Goal: Book appointment/travel/reservation

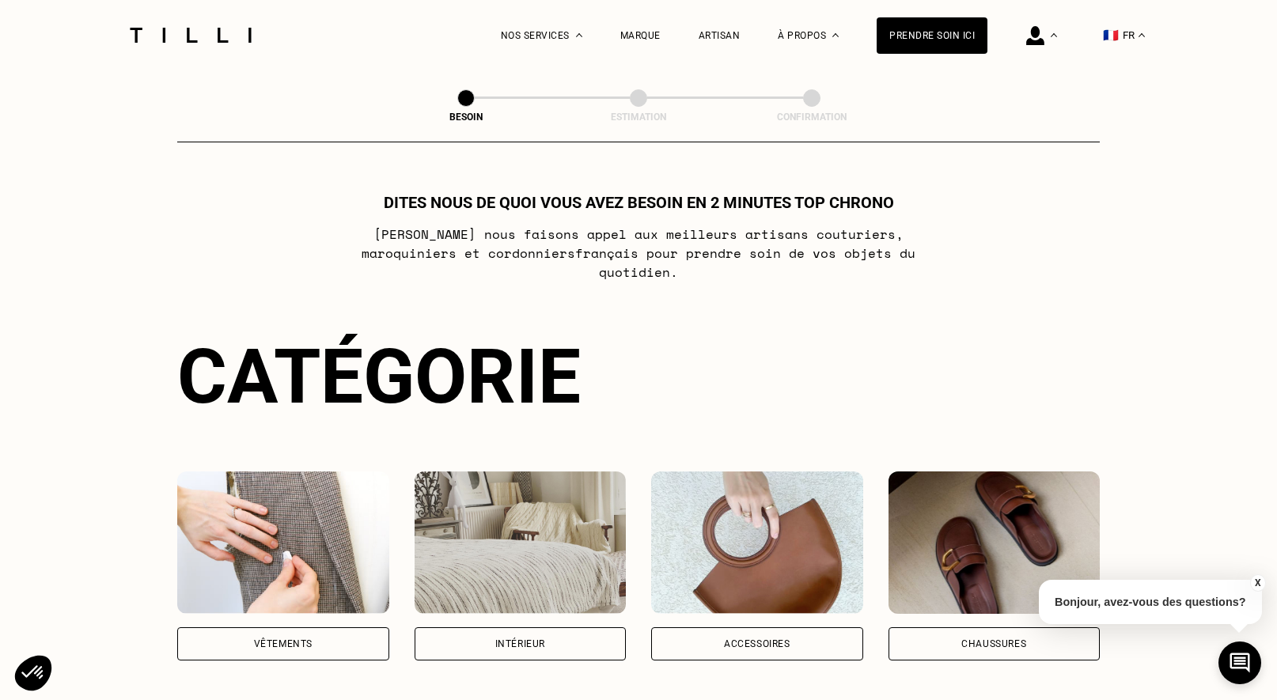
scroll to position [70, 0]
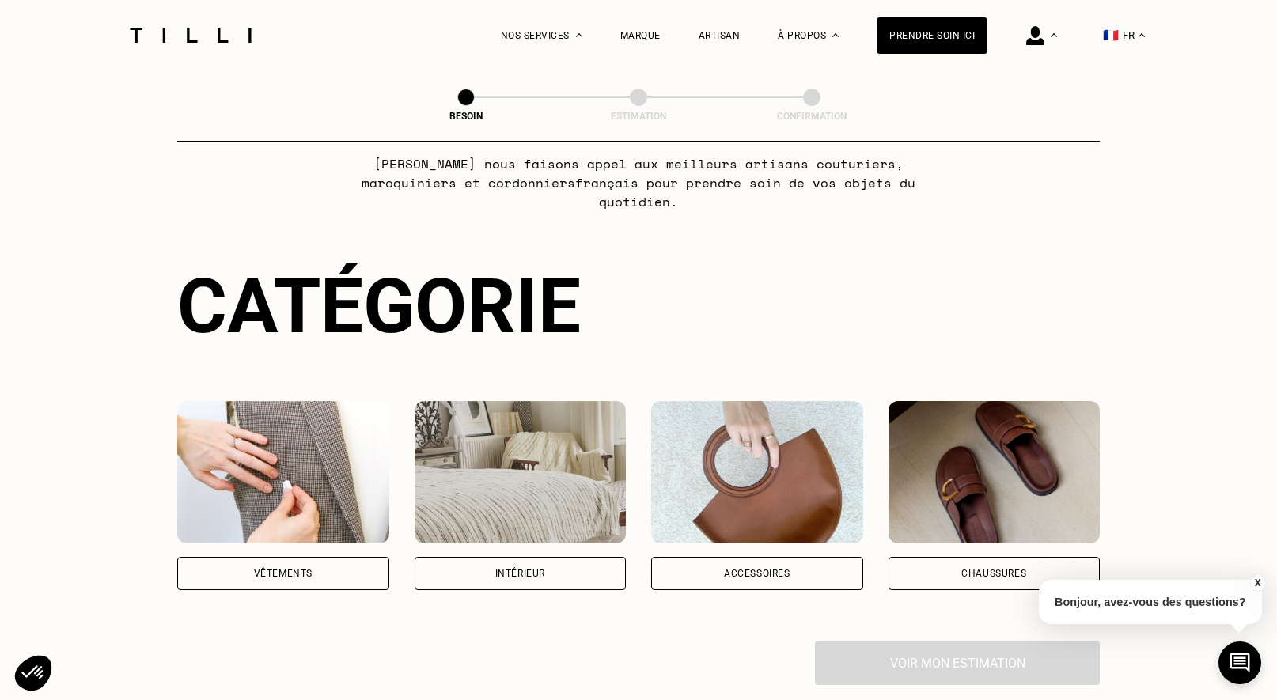
click at [294, 569] on div "Vêtements" at bounding box center [283, 573] width 59 height 9
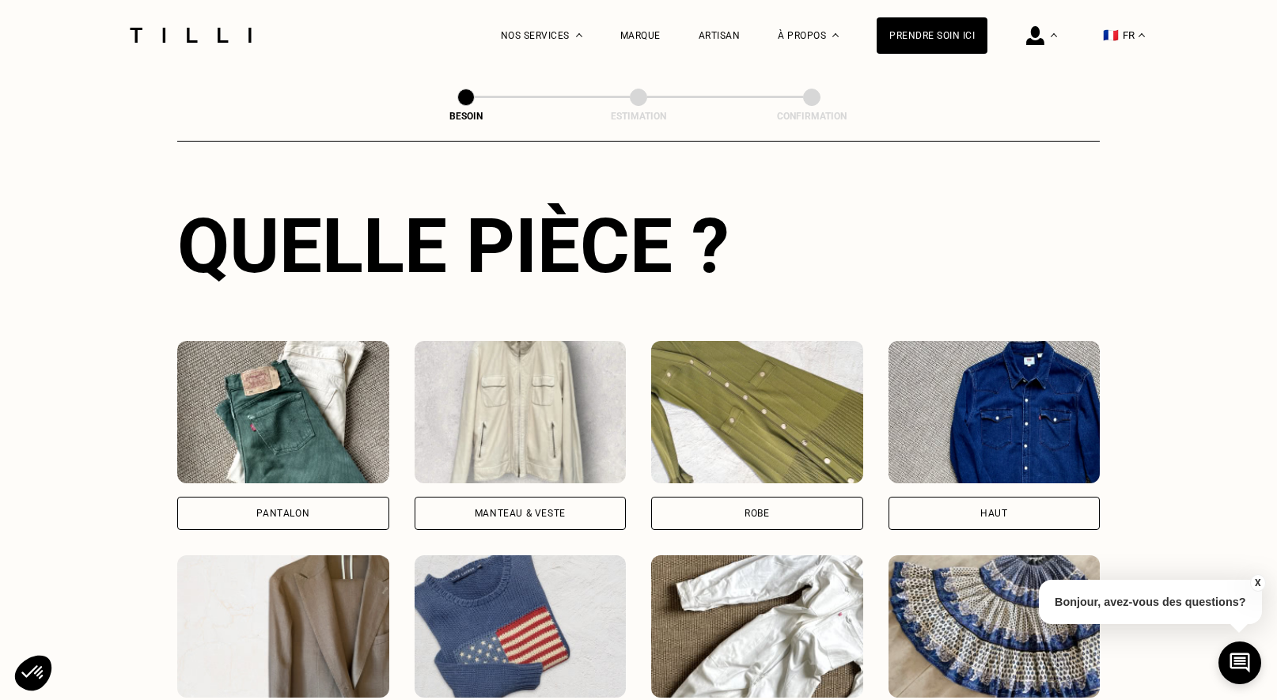
scroll to position [559, 0]
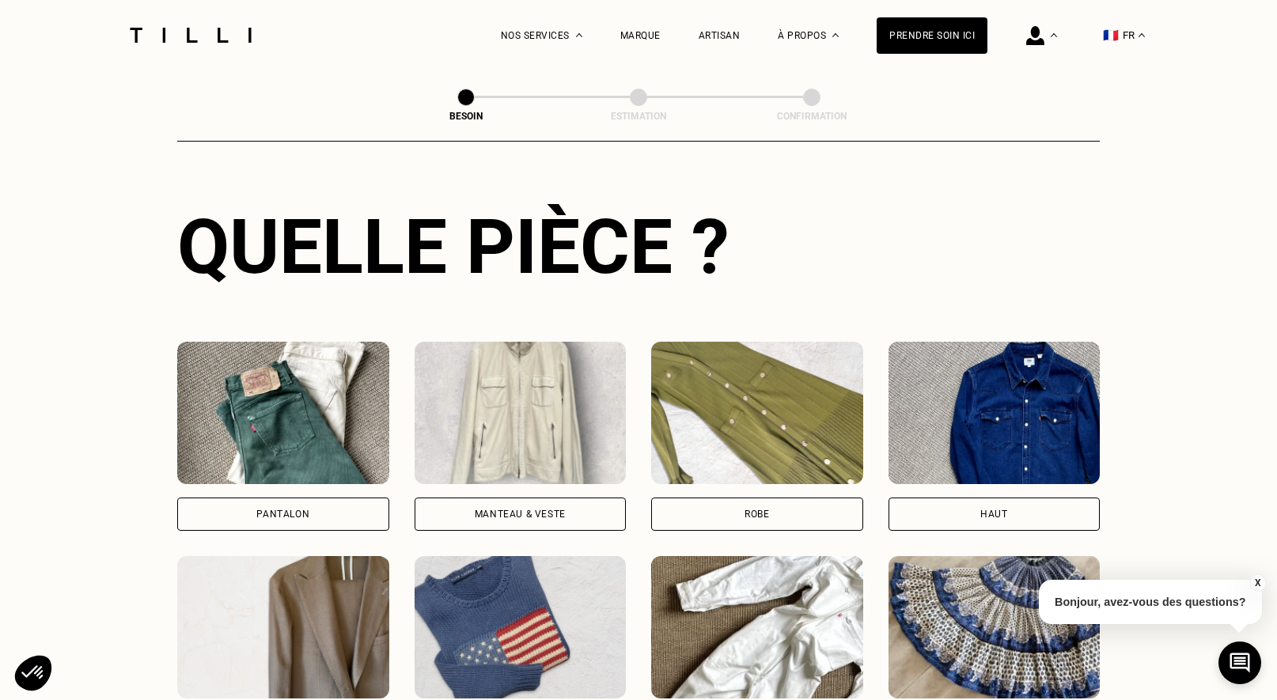
click at [570, 390] on img at bounding box center [521, 413] width 212 height 142
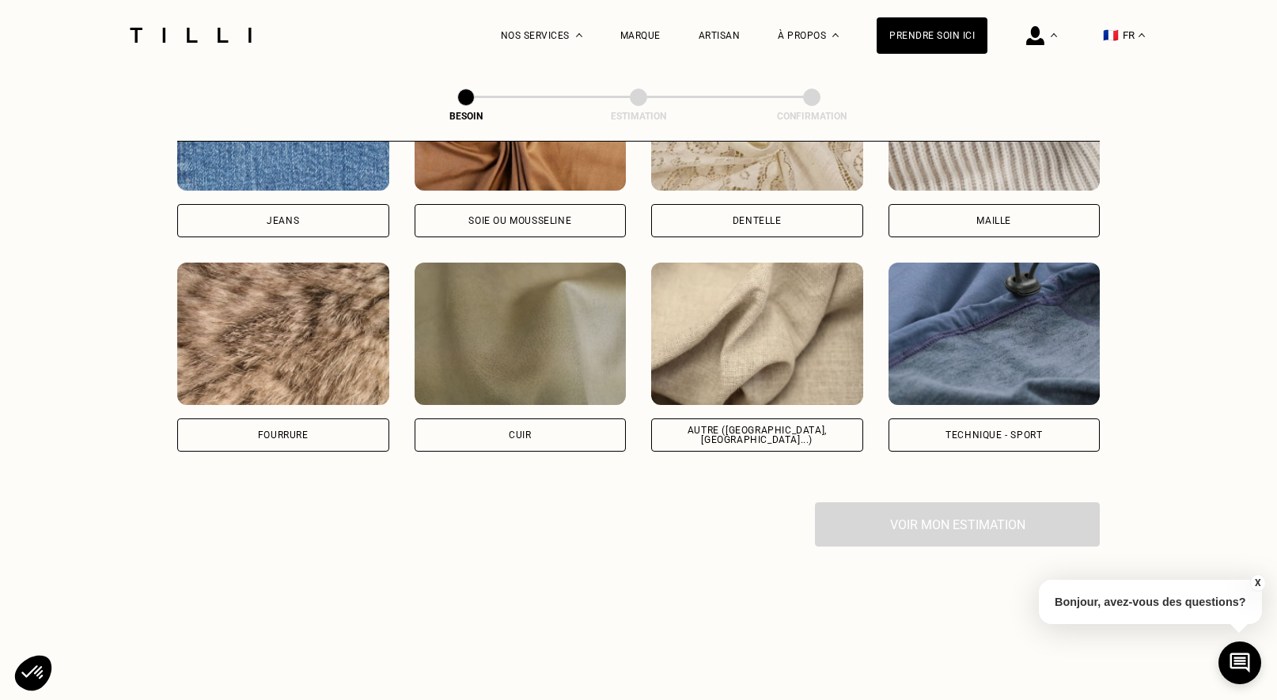
scroll to position [1822, 0]
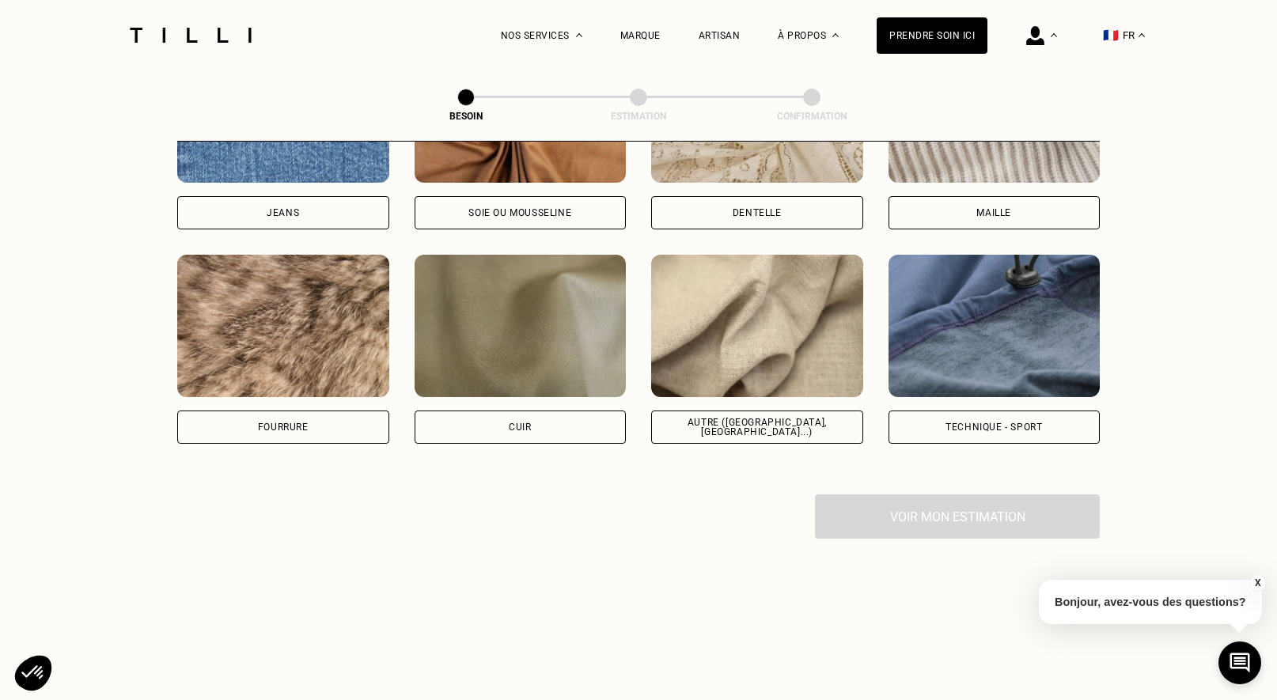
click at [1029, 307] on img at bounding box center [995, 326] width 212 height 142
select select "FR"
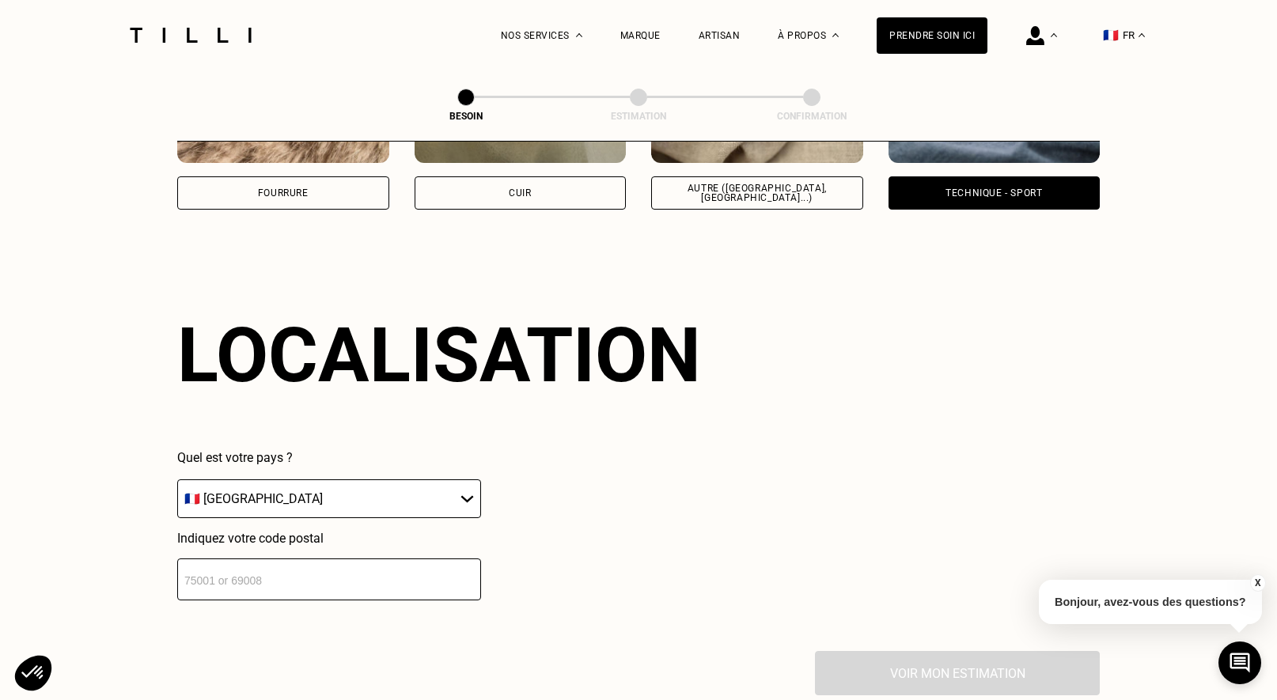
scroll to position [2120, 0]
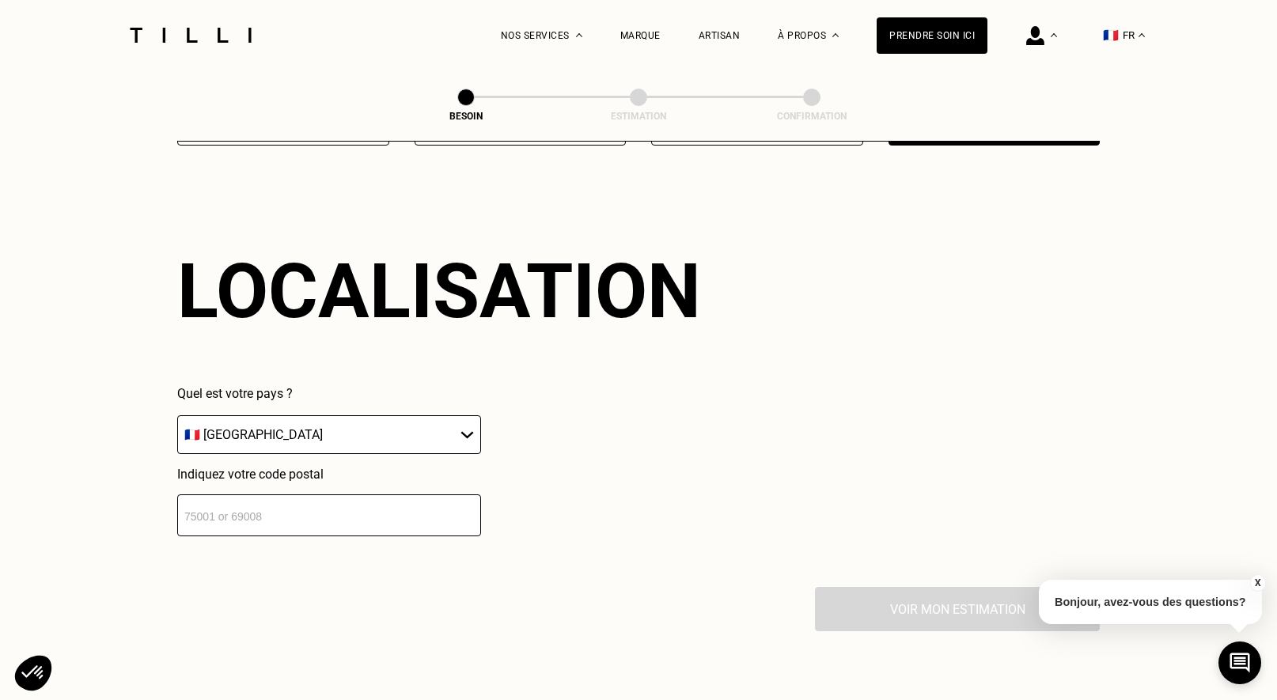
click at [324, 503] on input "number" at bounding box center [329, 515] width 304 height 42
type input "75007"
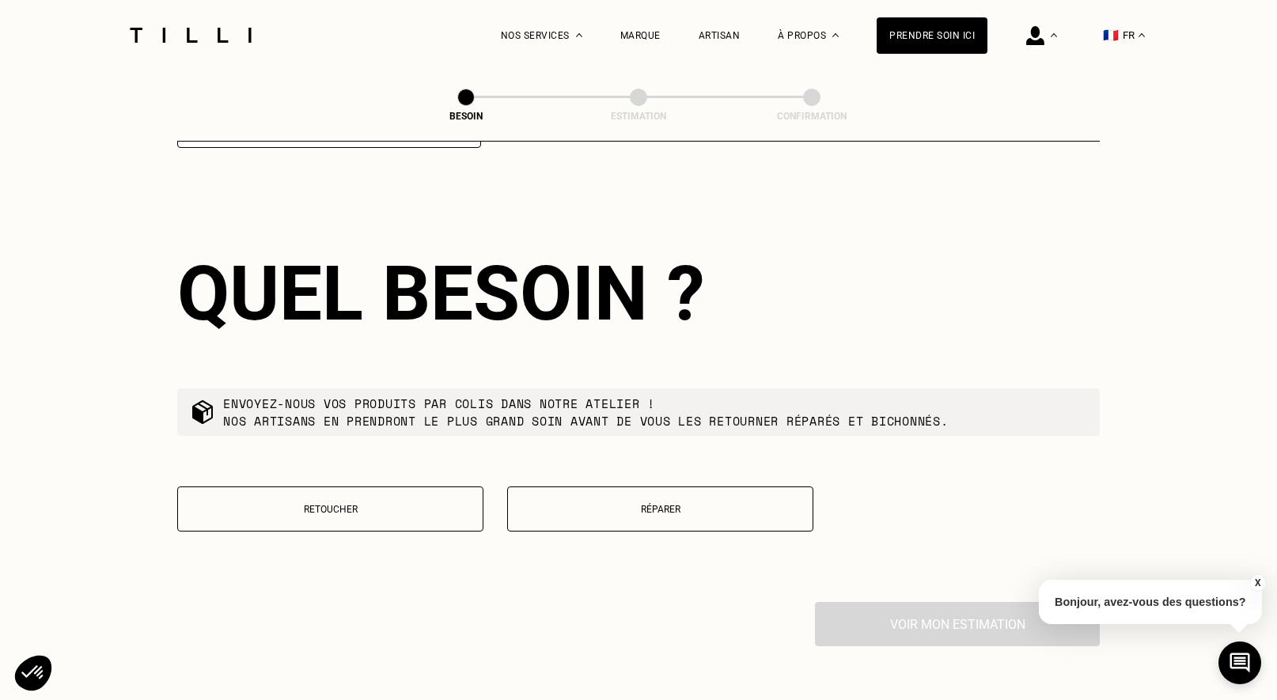
scroll to position [2517, 0]
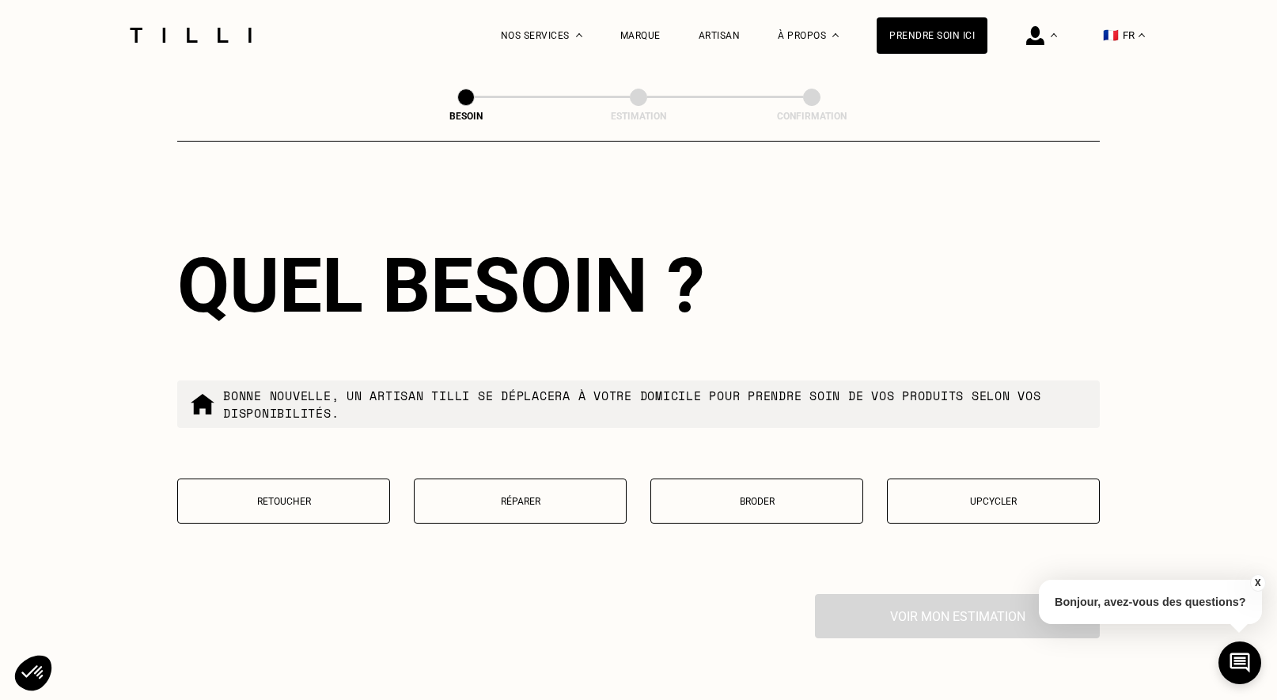
click at [525, 496] on p "Réparer" at bounding box center [519, 501] width 195 height 11
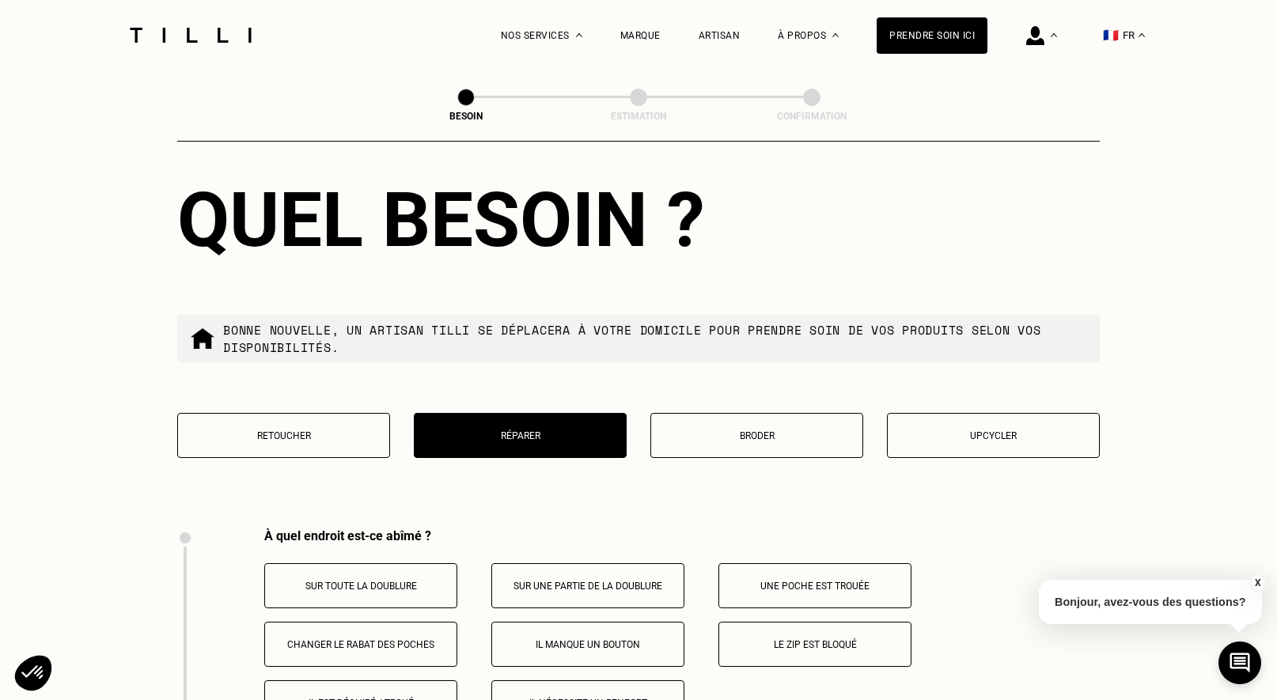
scroll to position [2580, 0]
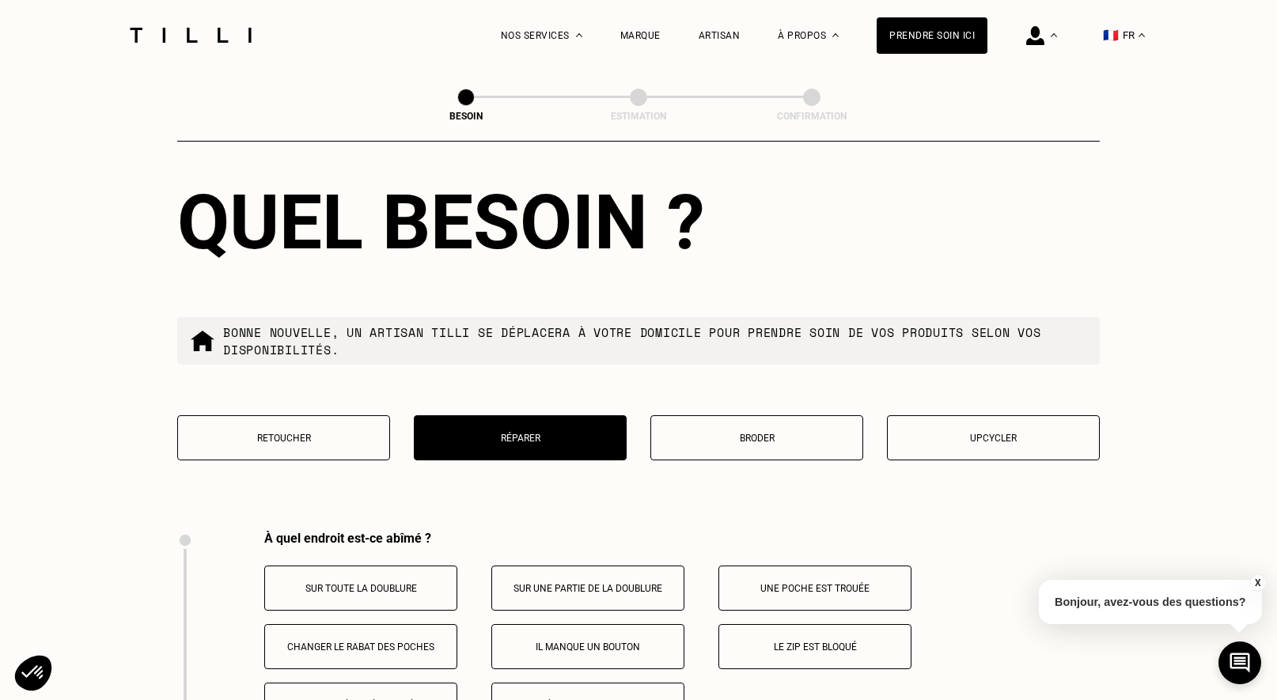
click at [248, 433] on p "Retoucher" at bounding box center [283, 438] width 195 height 11
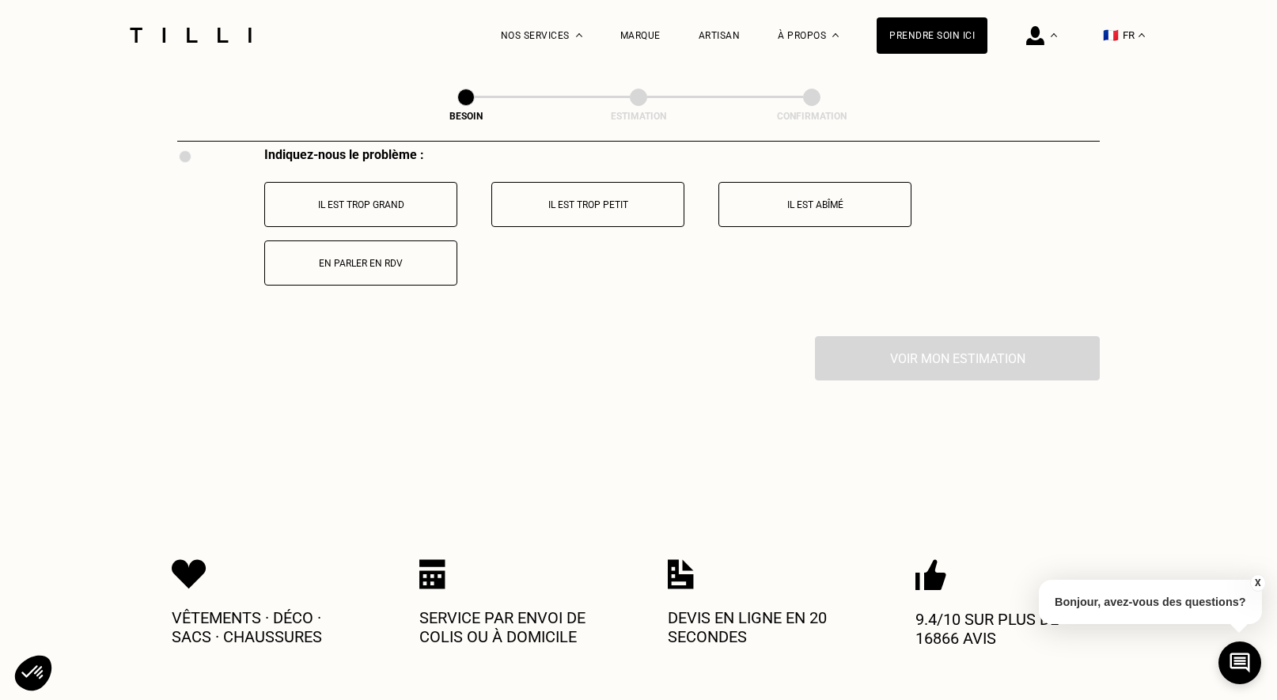
scroll to position [2940, 0]
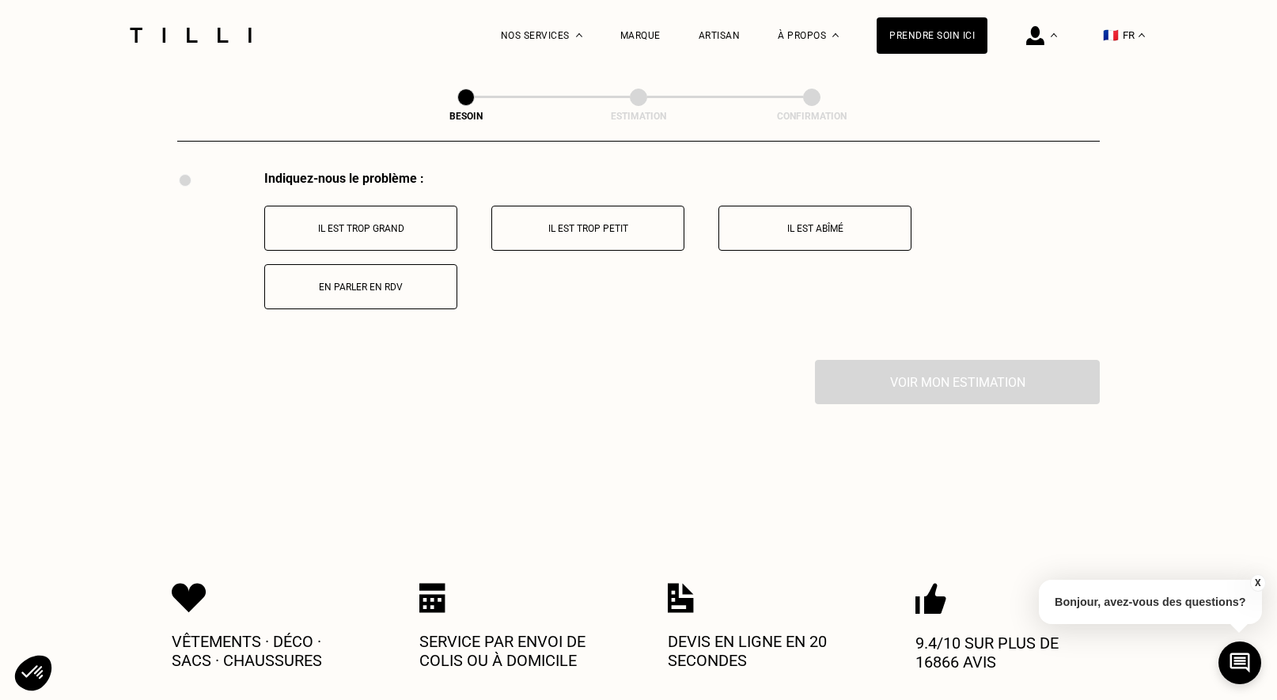
click at [357, 282] on p "En parler en RDV" at bounding box center [361, 287] width 176 height 11
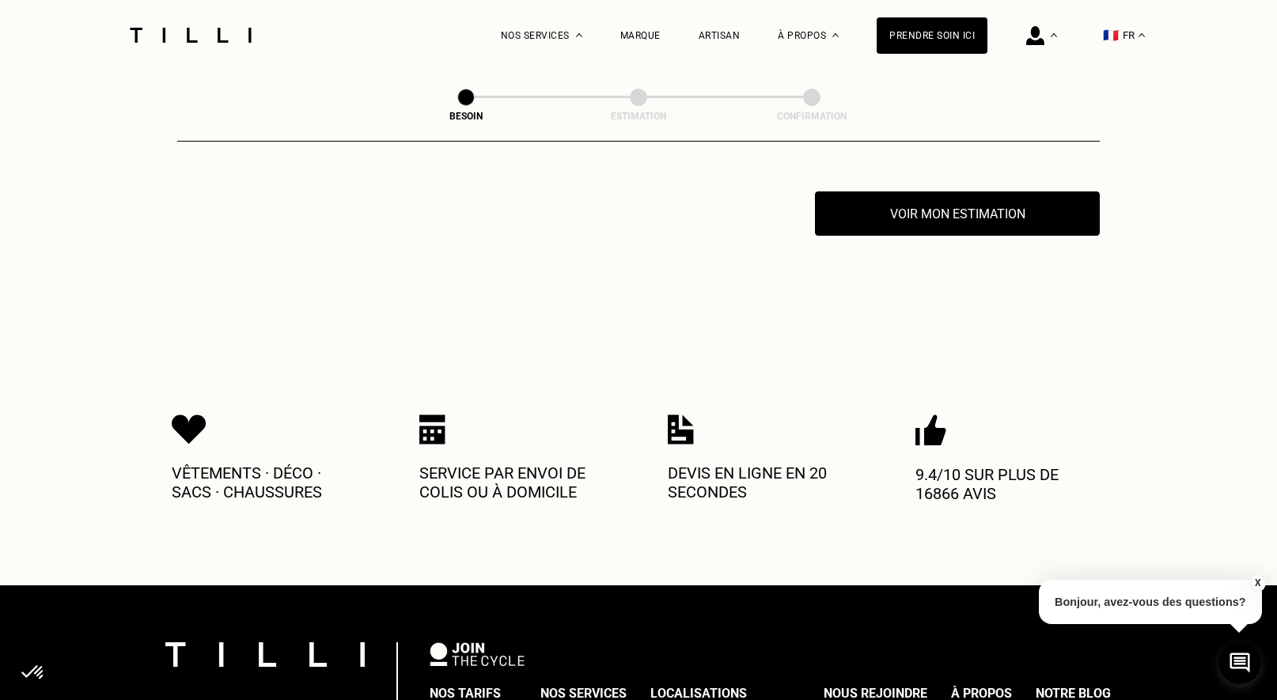
scroll to position [3109, 0]
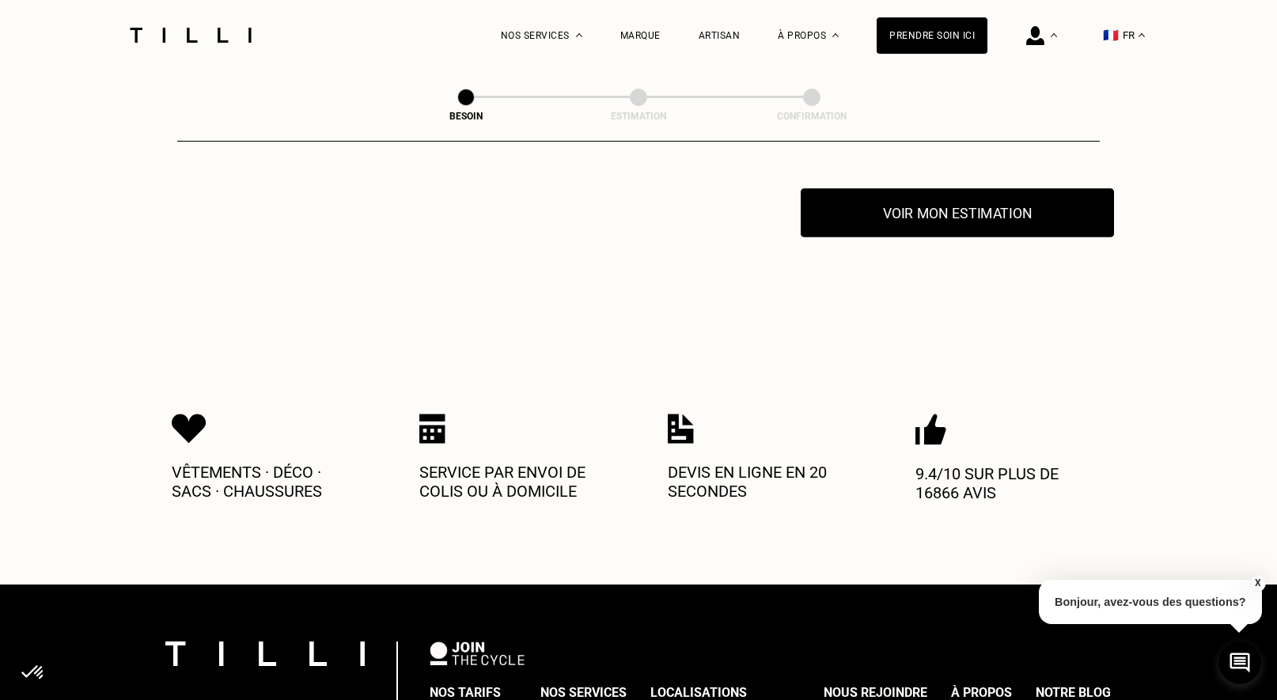
click at [1006, 192] on button "Voir mon estimation" at bounding box center [957, 212] width 313 height 49
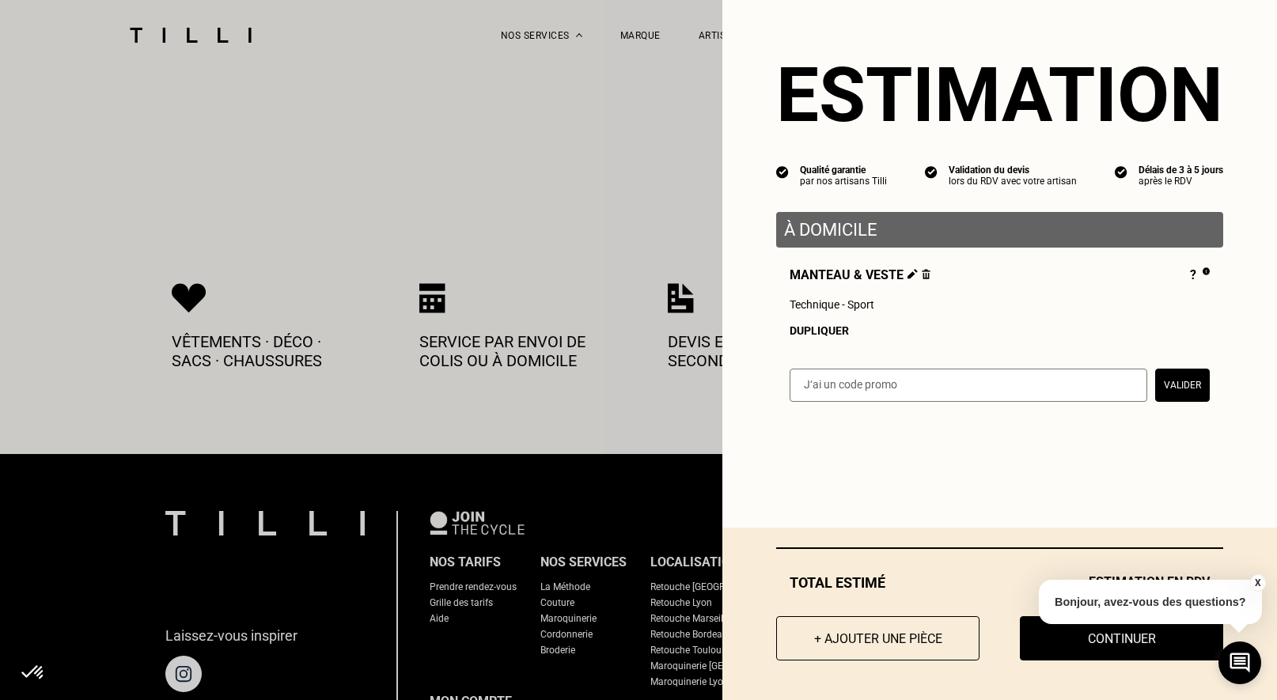
scroll to position [3242, 0]
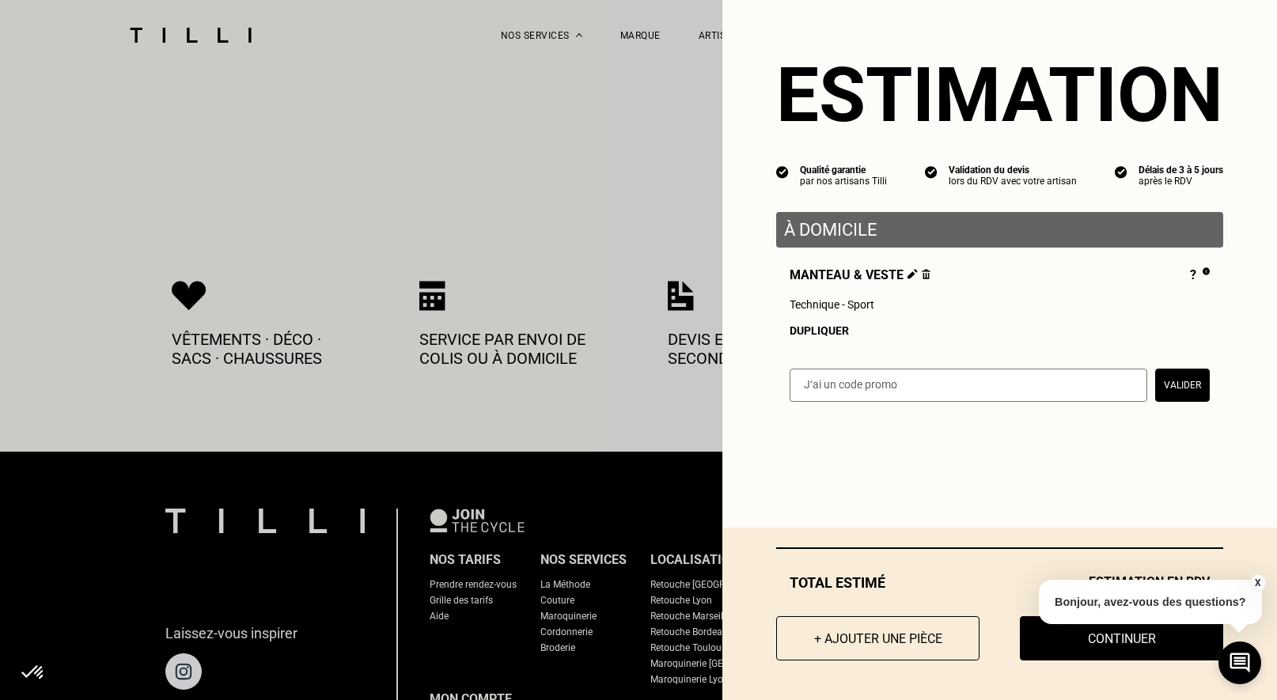
click at [1256, 582] on button "X" at bounding box center [1257, 582] width 16 height 17
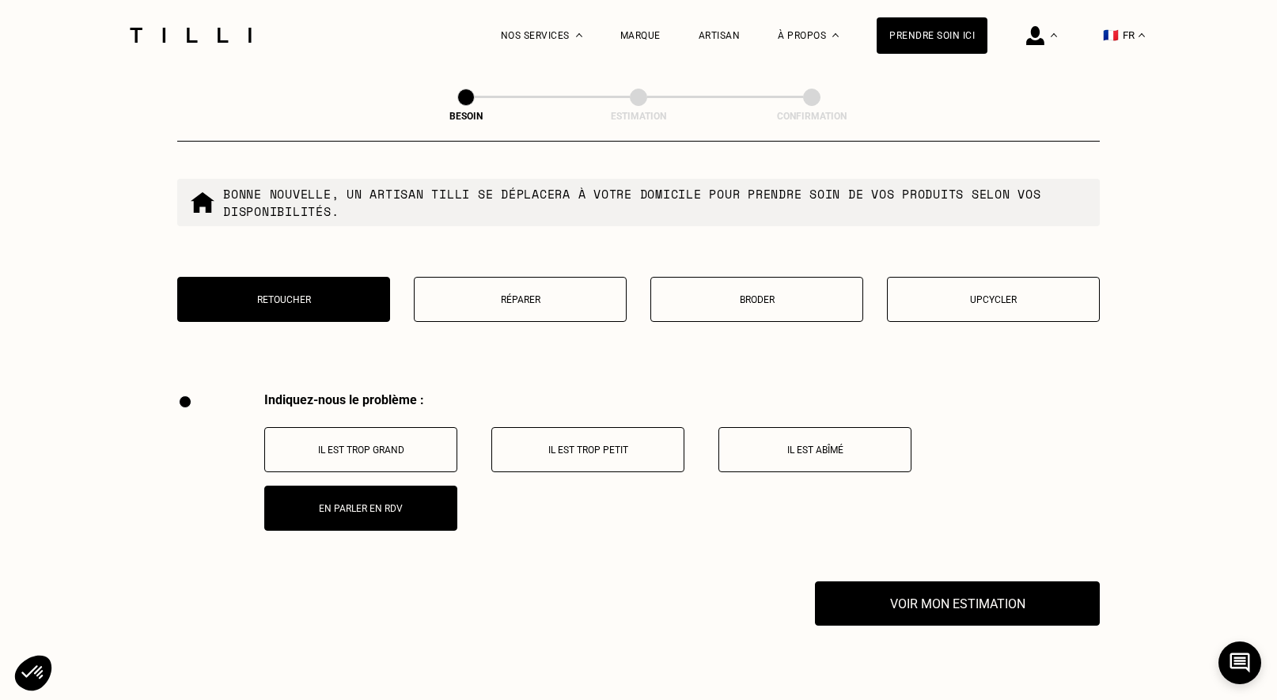
scroll to position [2717, 0]
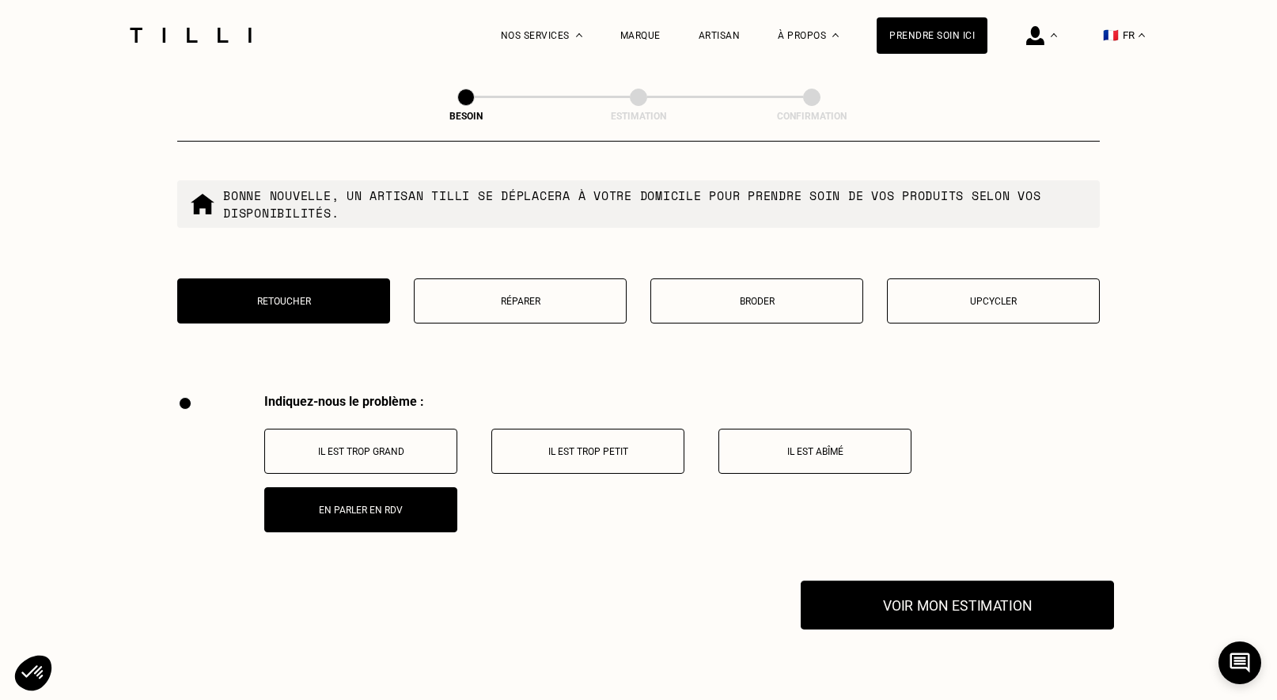
click at [947, 581] on button "Voir mon estimation" at bounding box center [957, 605] width 313 height 49
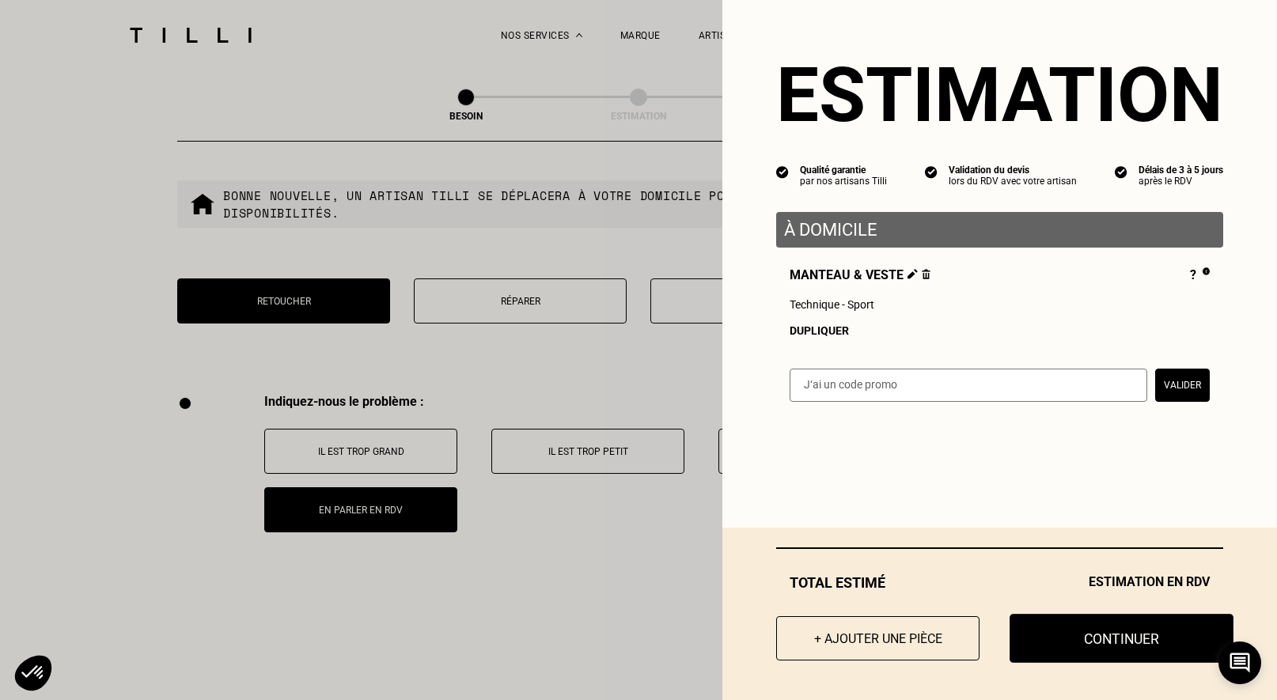
click at [1126, 638] on button "Continuer" at bounding box center [1122, 638] width 224 height 49
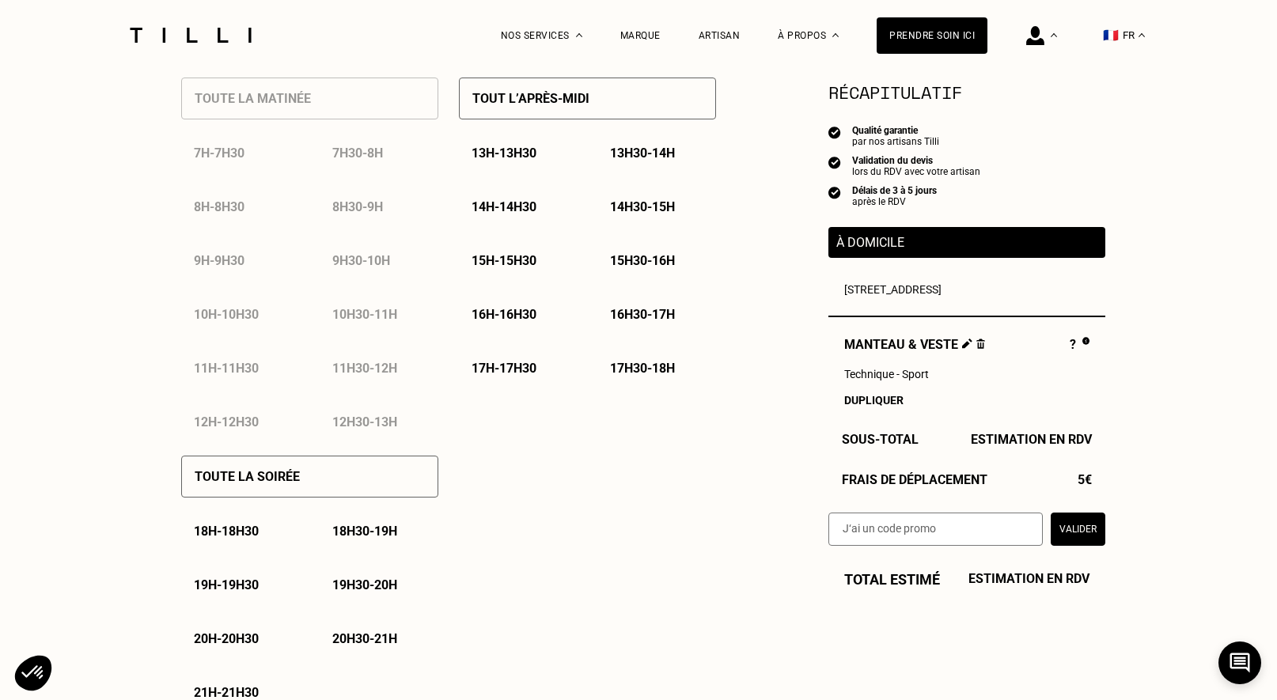
scroll to position [785, 0]
click at [648, 369] on p "17h30 - 18h" at bounding box center [642, 367] width 65 height 15
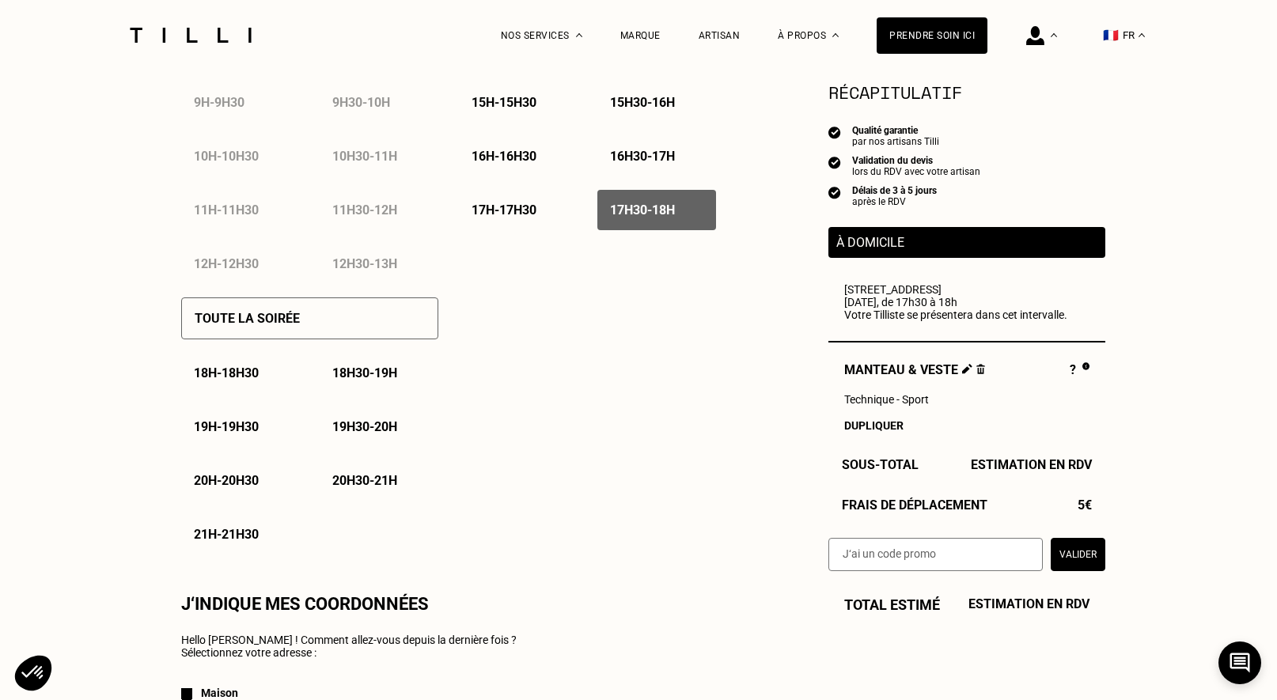
scroll to position [949, 0]
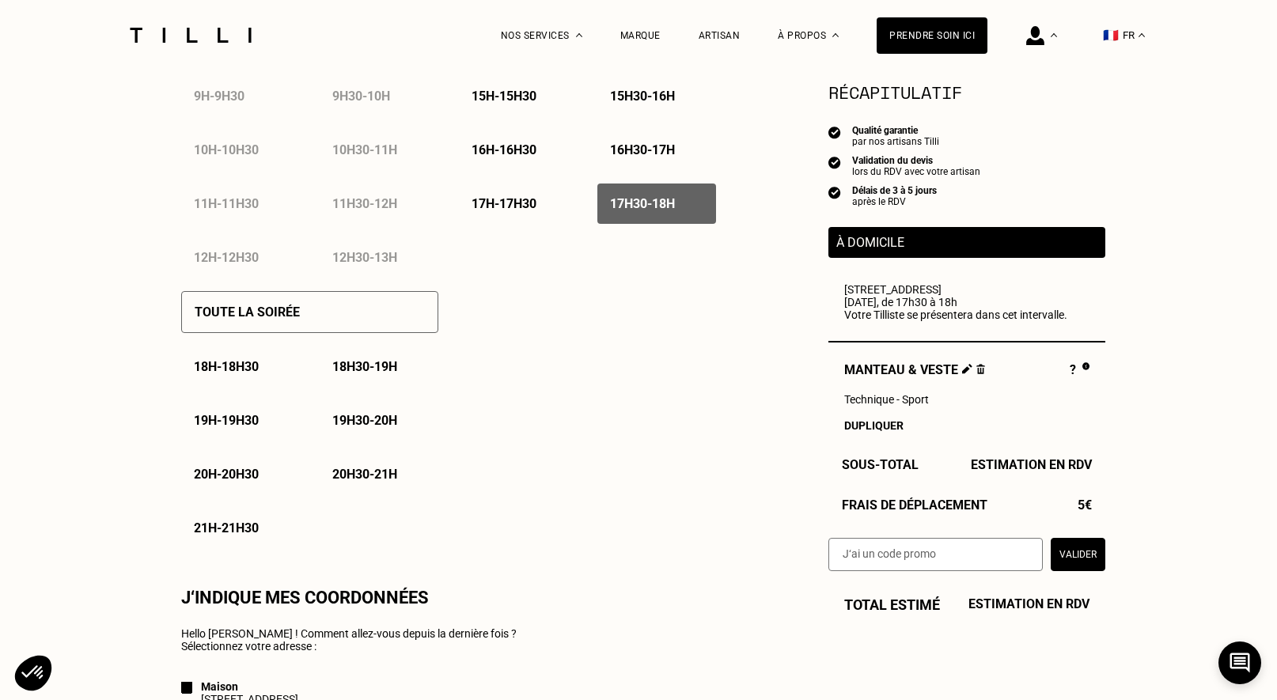
drag, startPoint x: 233, startPoint y: 370, endPoint x: 225, endPoint y: 393, distance: 24.3
click at [229, 381] on div "18h - 18h30" at bounding box center [240, 367] width 119 height 40
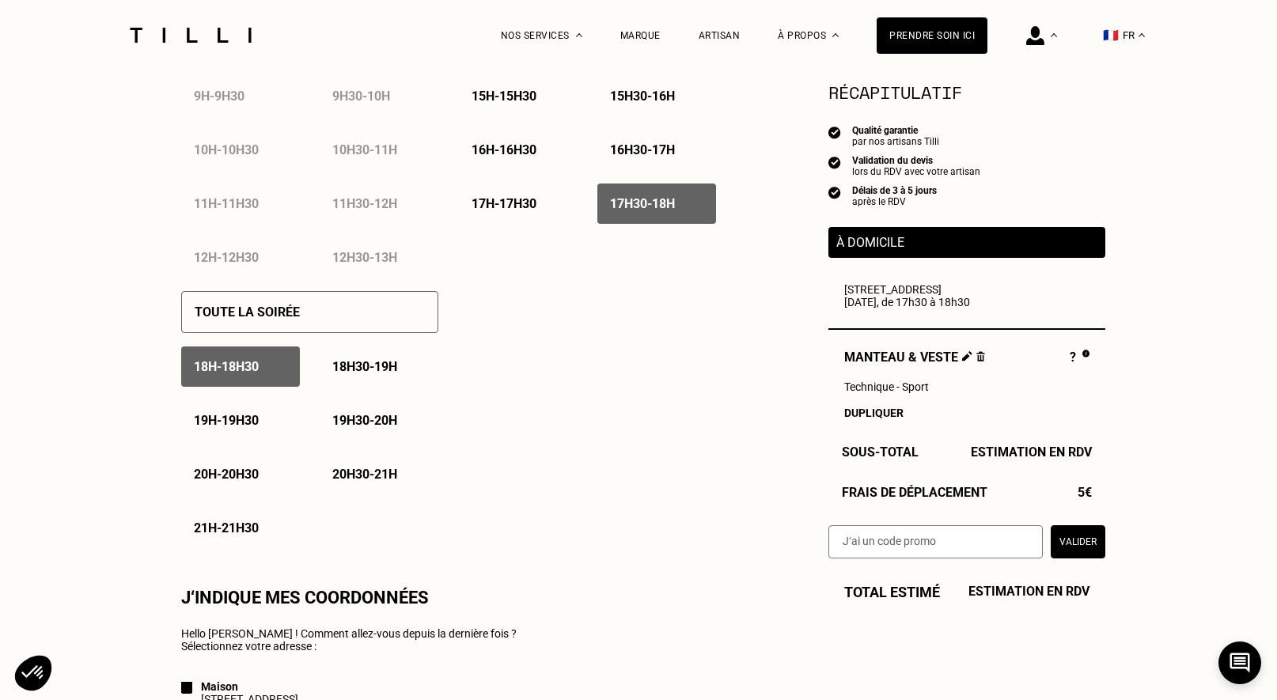
click at [227, 415] on p "19h - 19h30" at bounding box center [226, 420] width 65 height 15
click at [330, 369] on div "18h30 - 19h" at bounding box center [379, 367] width 119 height 40
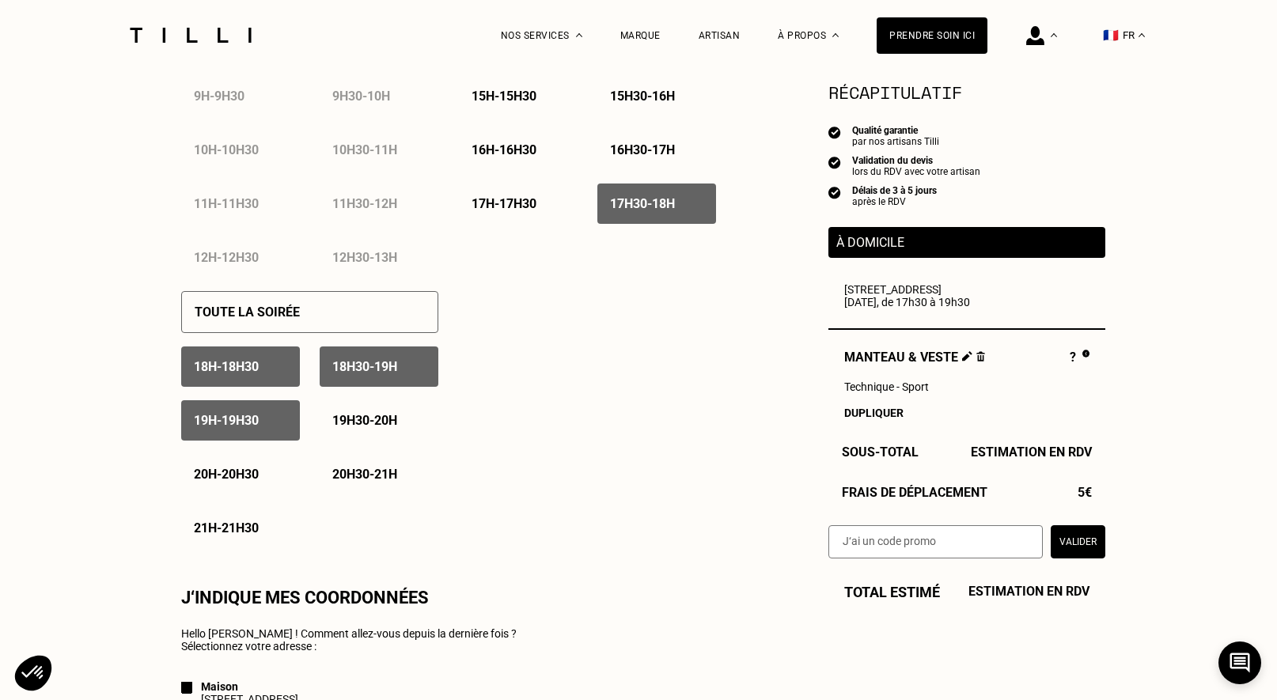
click at [343, 411] on div "19h30 - 20h" at bounding box center [379, 420] width 119 height 40
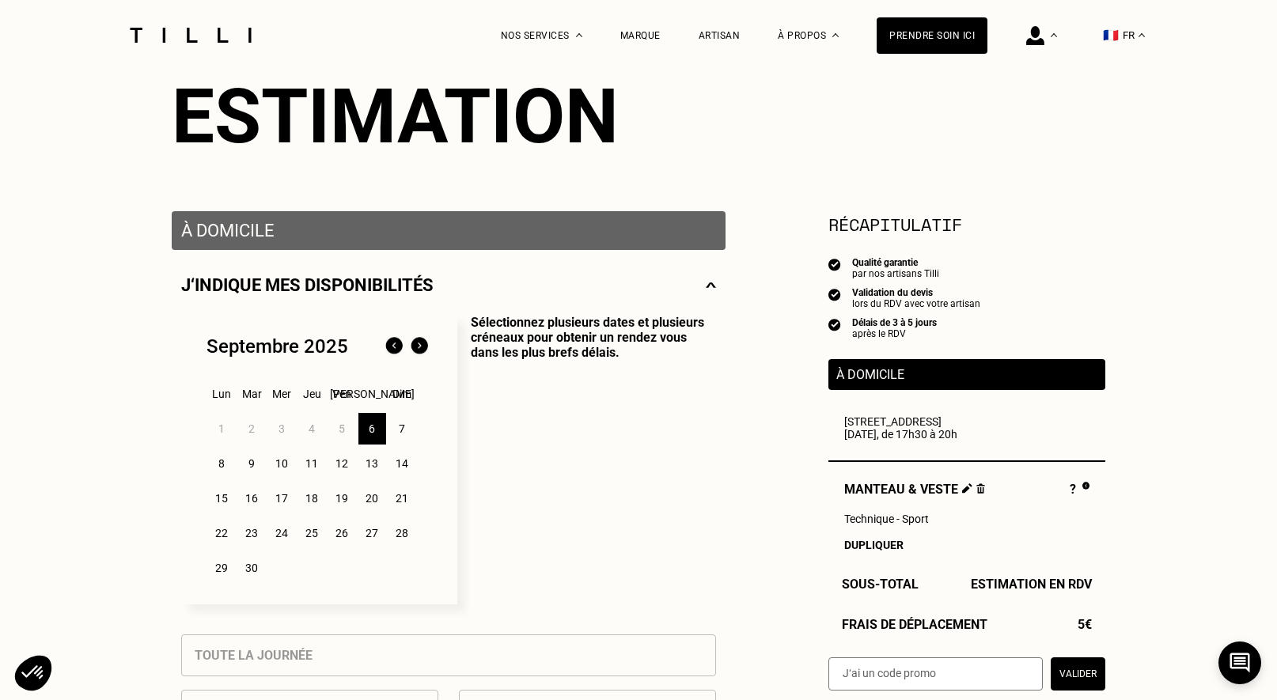
scroll to position [174, 0]
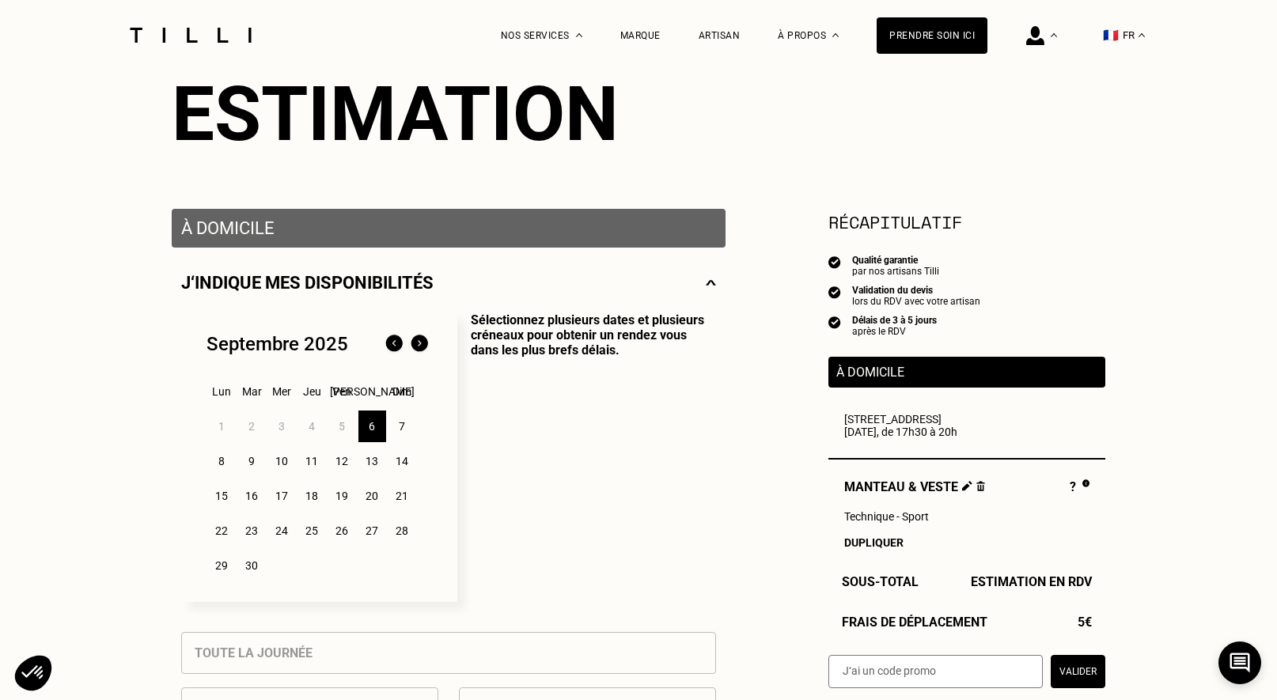
click at [420, 345] on img at bounding box center [419, 344] width 25 height 25
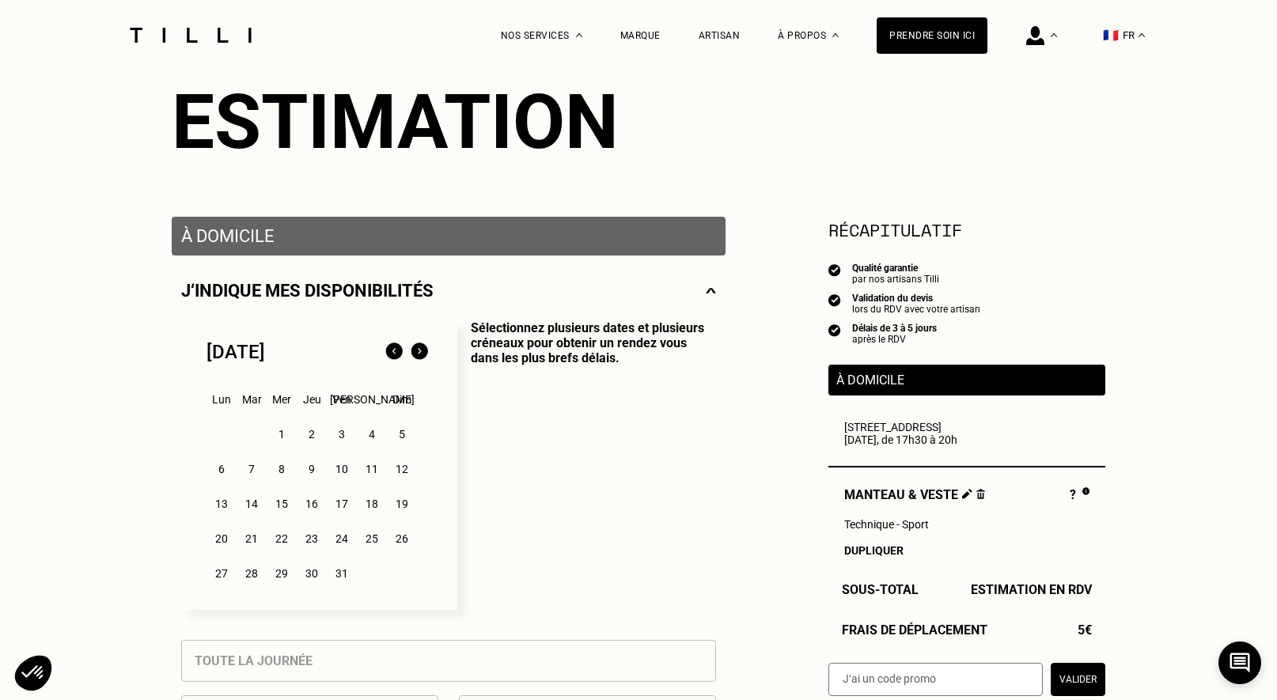
click at [394, 352] on img at bounding box center [393, 351] width 25 height 25
click at [217, 466] on div "8" at bounding box center [222, 469] width 28 height 32
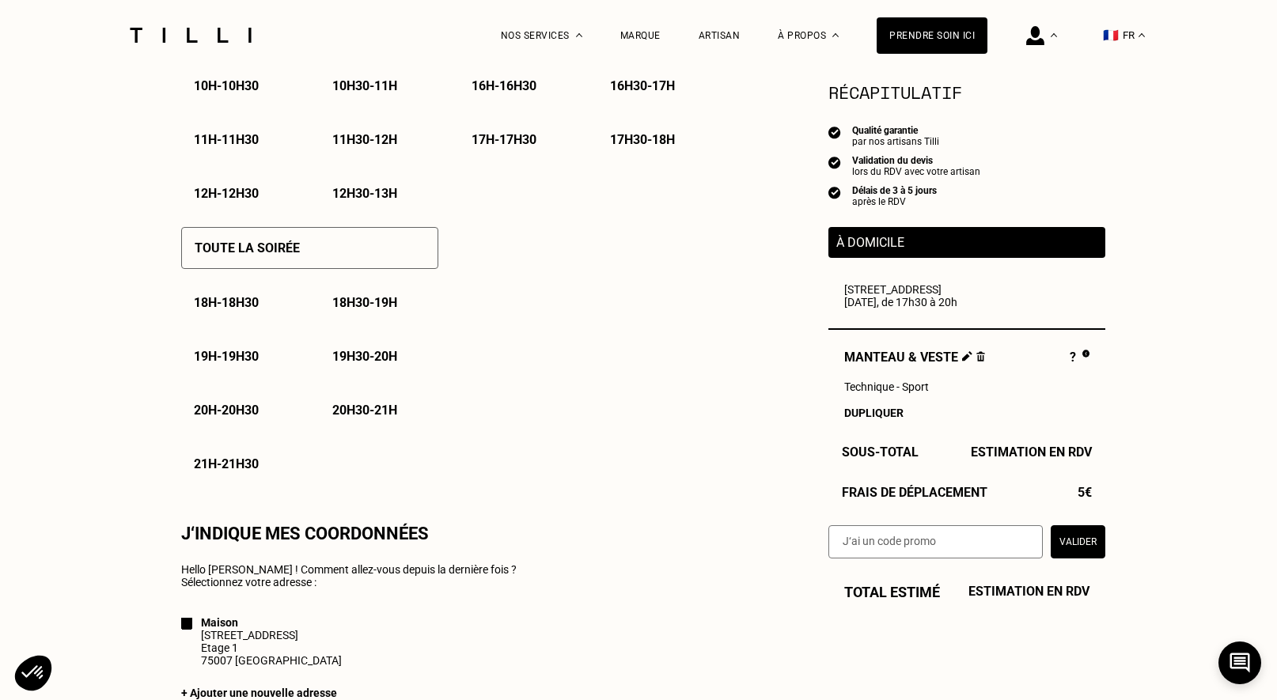
scroll to position [1014, 0]
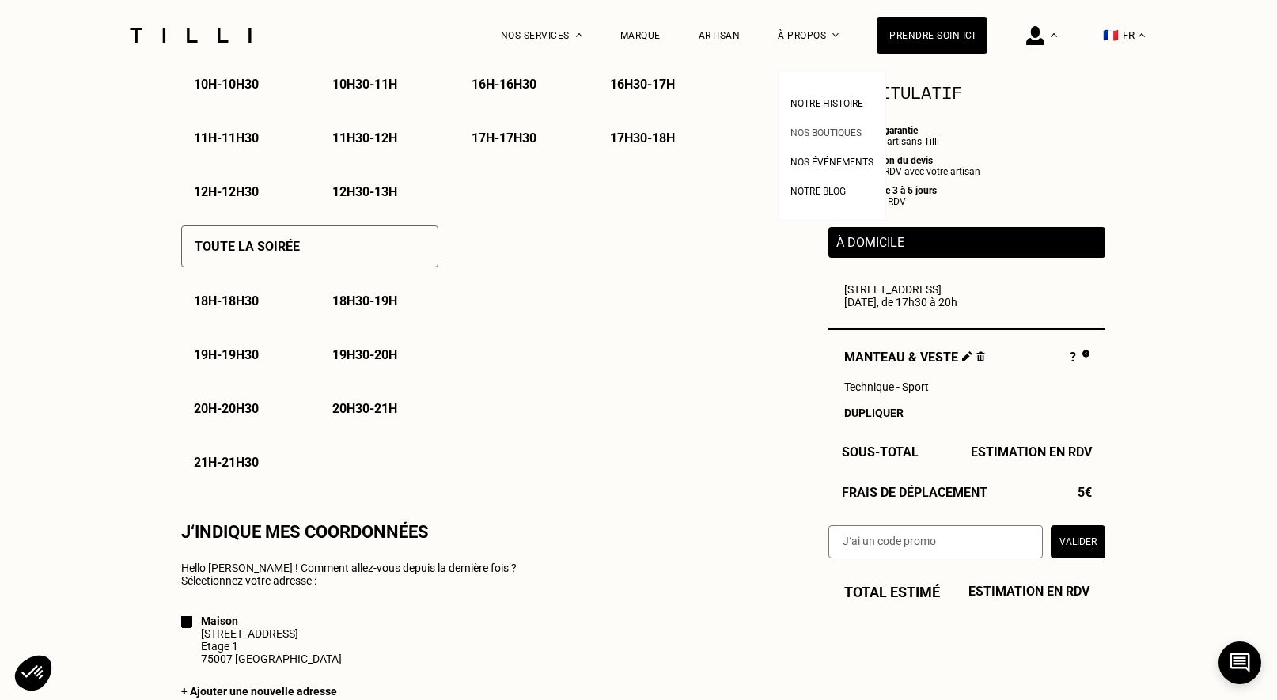
click at [836, 127] on span "Nos boutiques" at bounding box center [825, 132] width 71 height 11
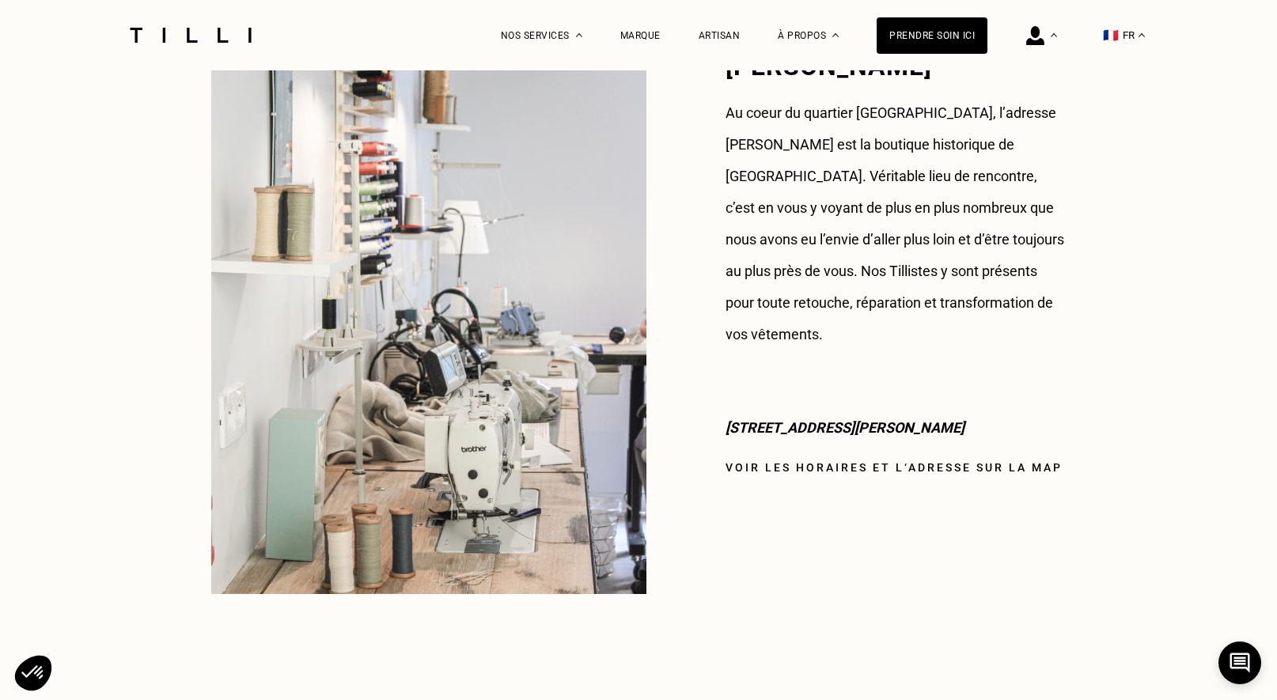
scroll to position [1294, 1]
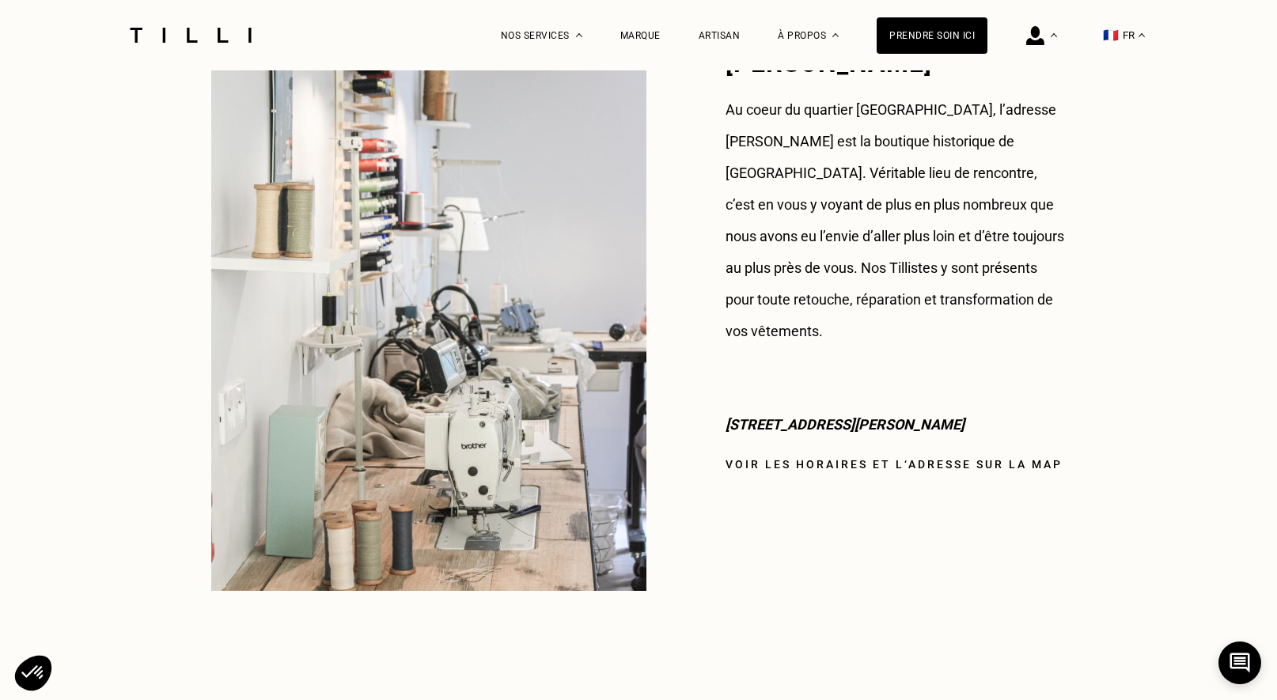
click at [808, 458] on link "Voir les horaires et l‘adresse sur la map" at bounding box center [894, 464] width 337 height 13
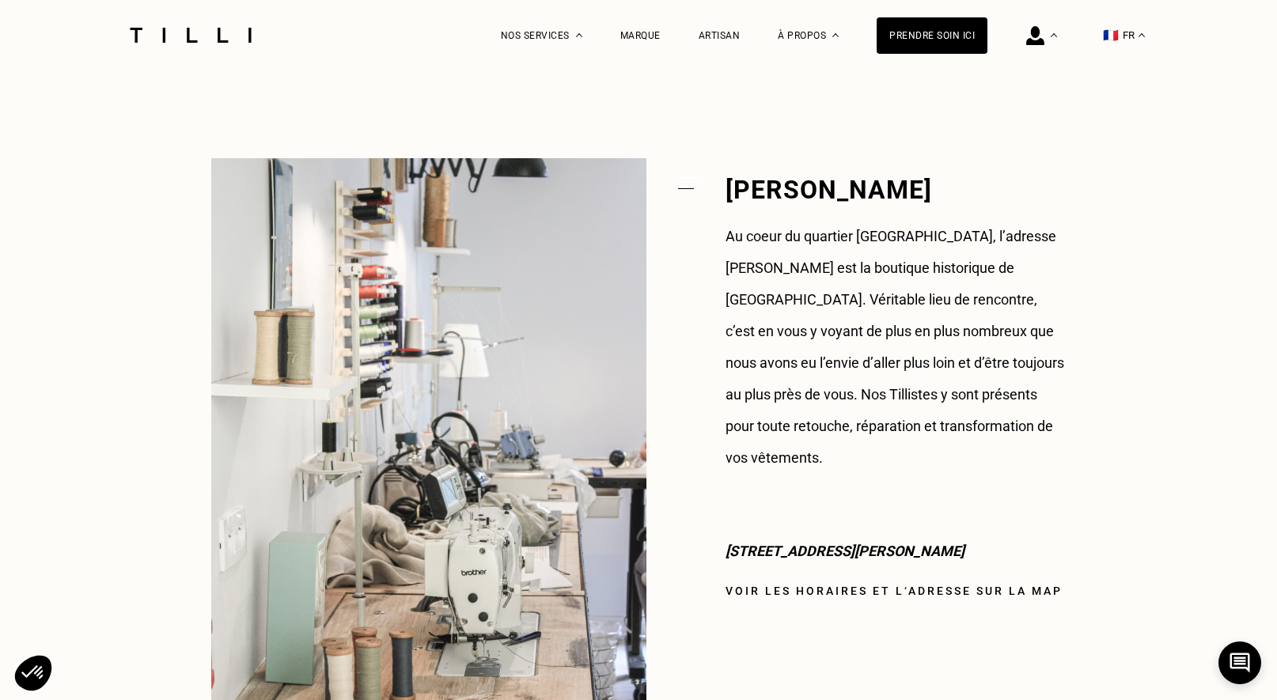
scroll to position [1167, 0]
